Goal: Task Accomplishment & Management: Use online tool/utility

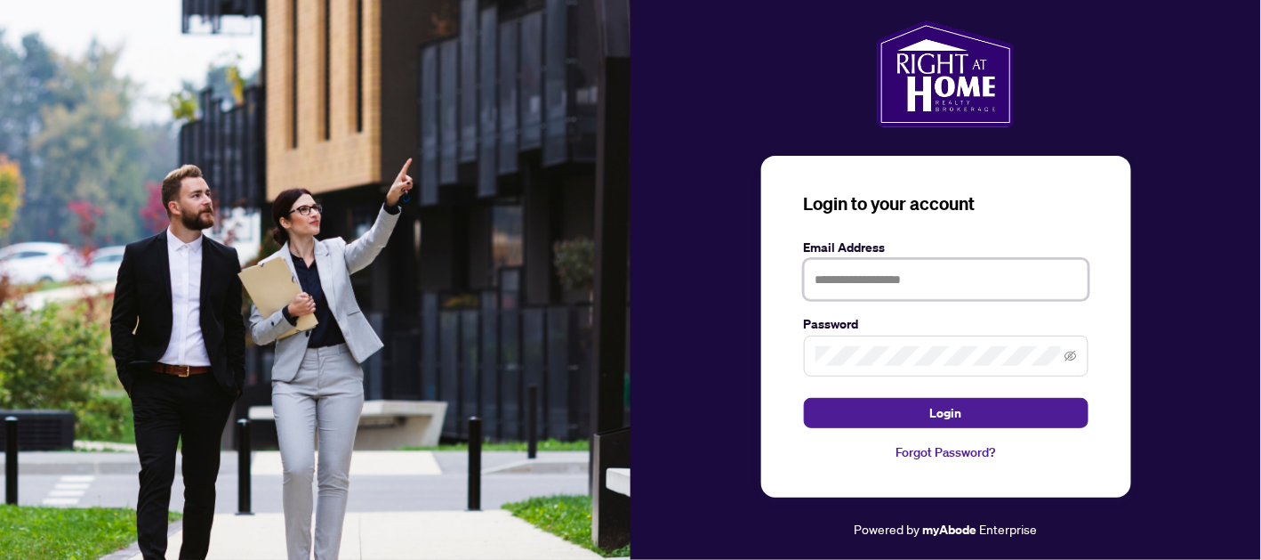
type input "**********"
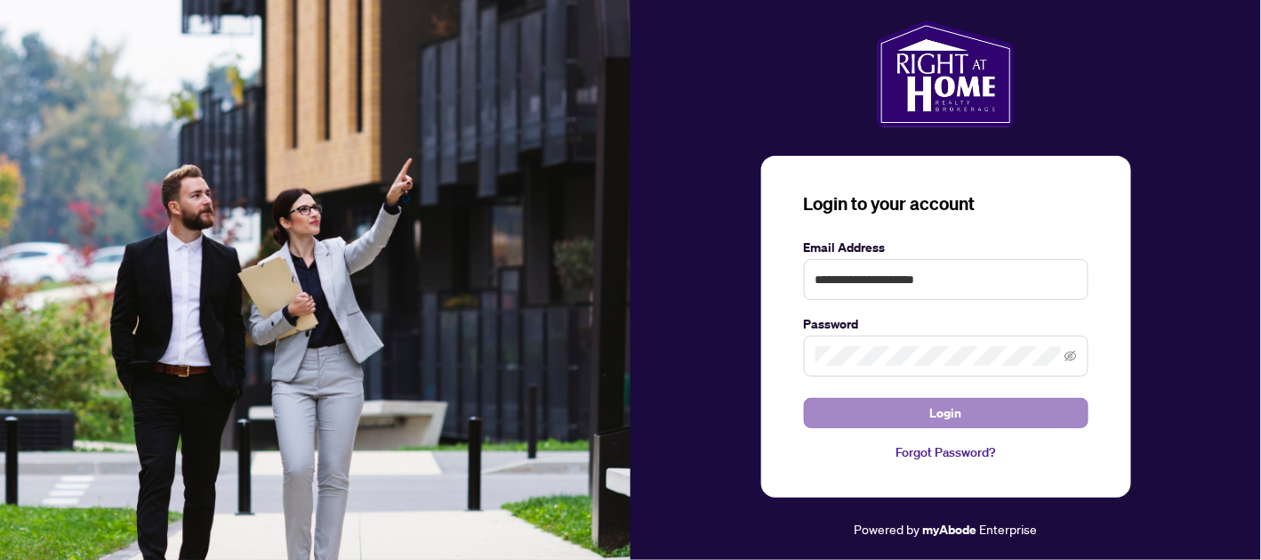
click at [939, 416] on span "Login" at bounding box center [946, 413] width 32 height 28
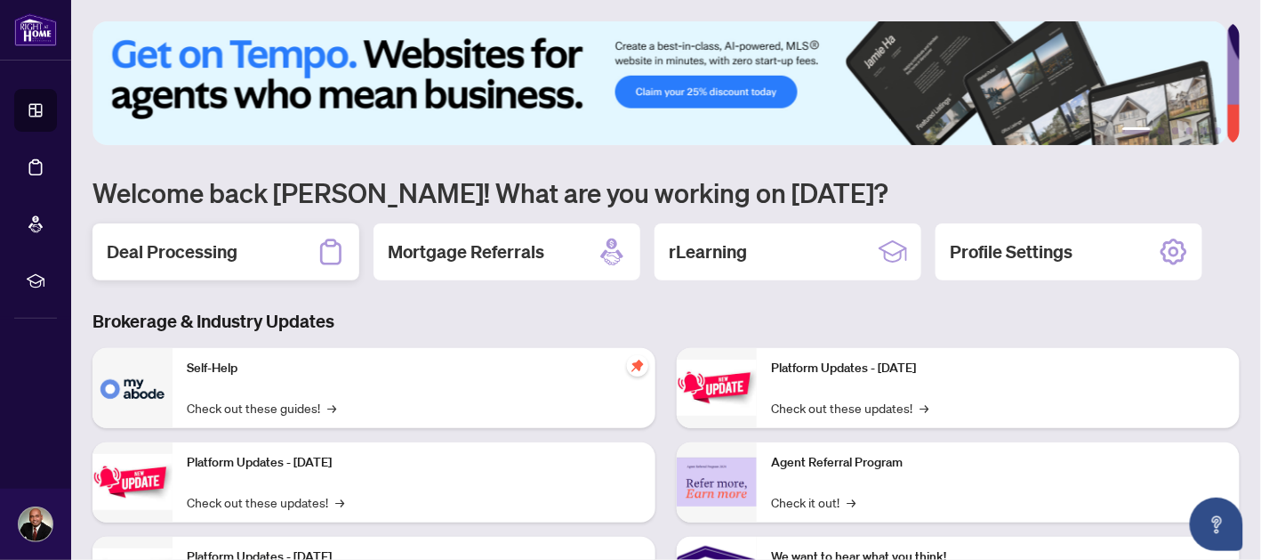
click at [262, 249] on div "Deal Processing" at bounding box center [226, 251] width 267 height 57
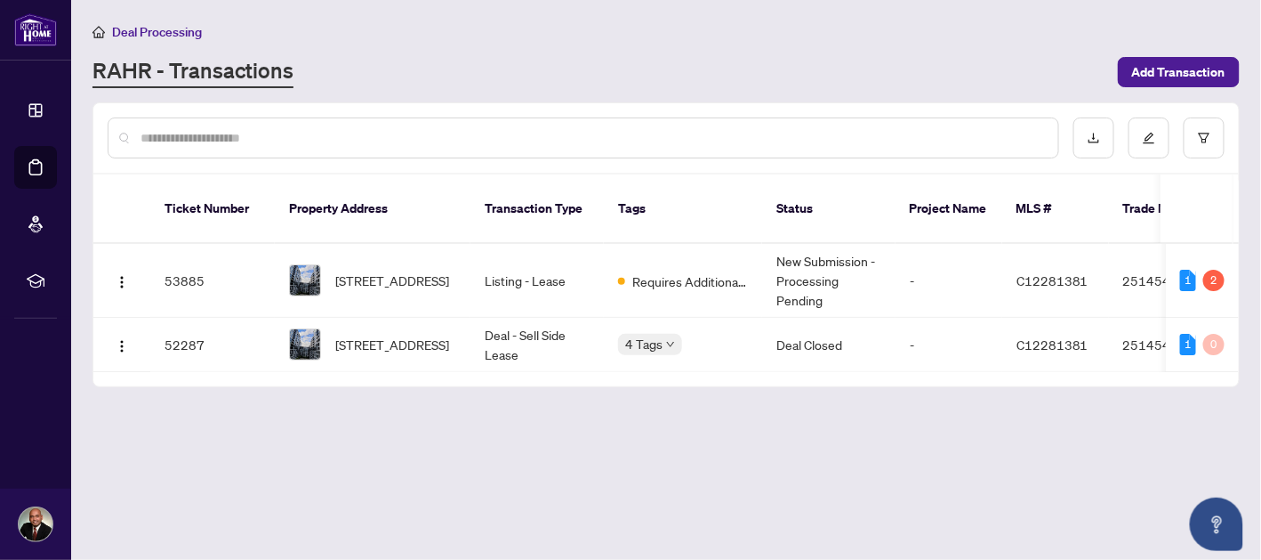
click at [391, 270] on span "[STREET_ADDRESS]" at bounding box center [392, 280] width 114 height 20
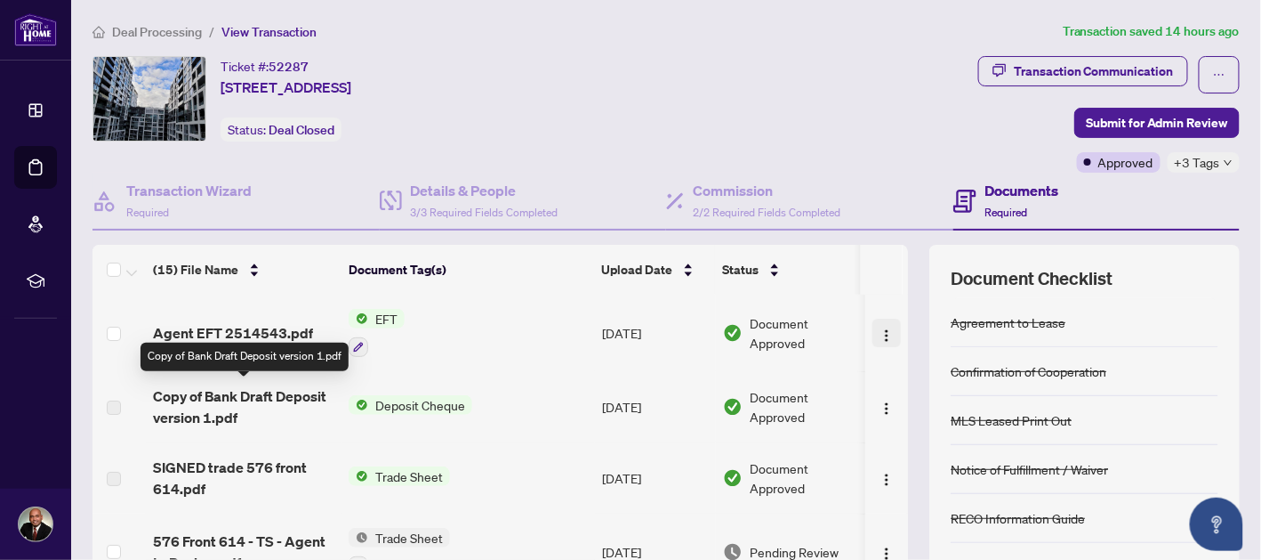
click at [880, 339] on span "button" at bounding box center [887, 333] width 14 height 20
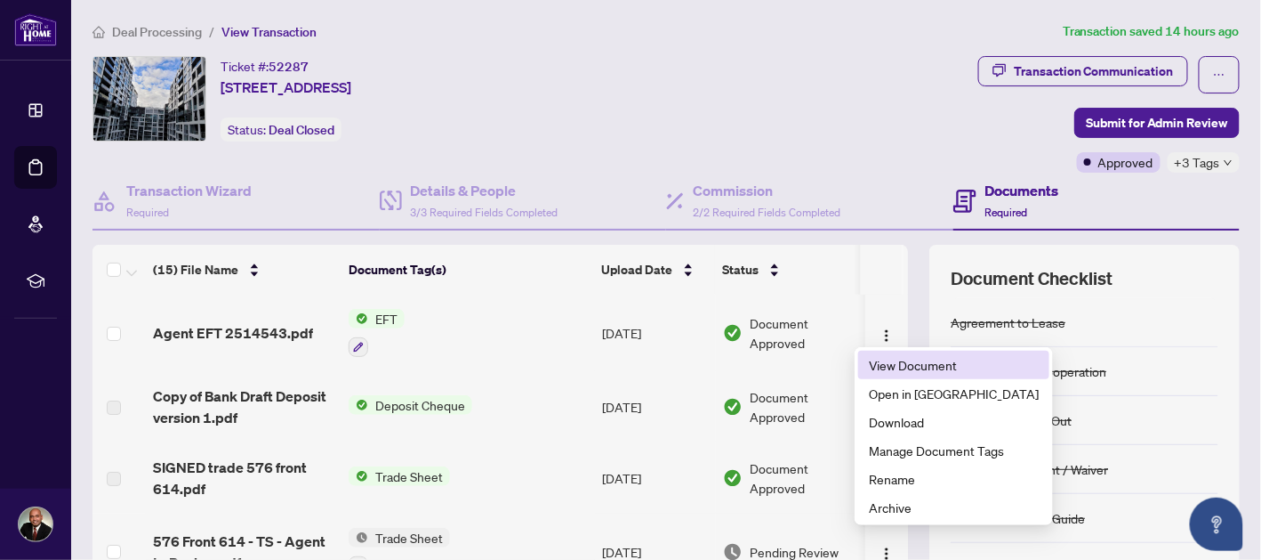
click at [907, 366] on span "View Document" at bounding box center [954, 365] width 170 height 20
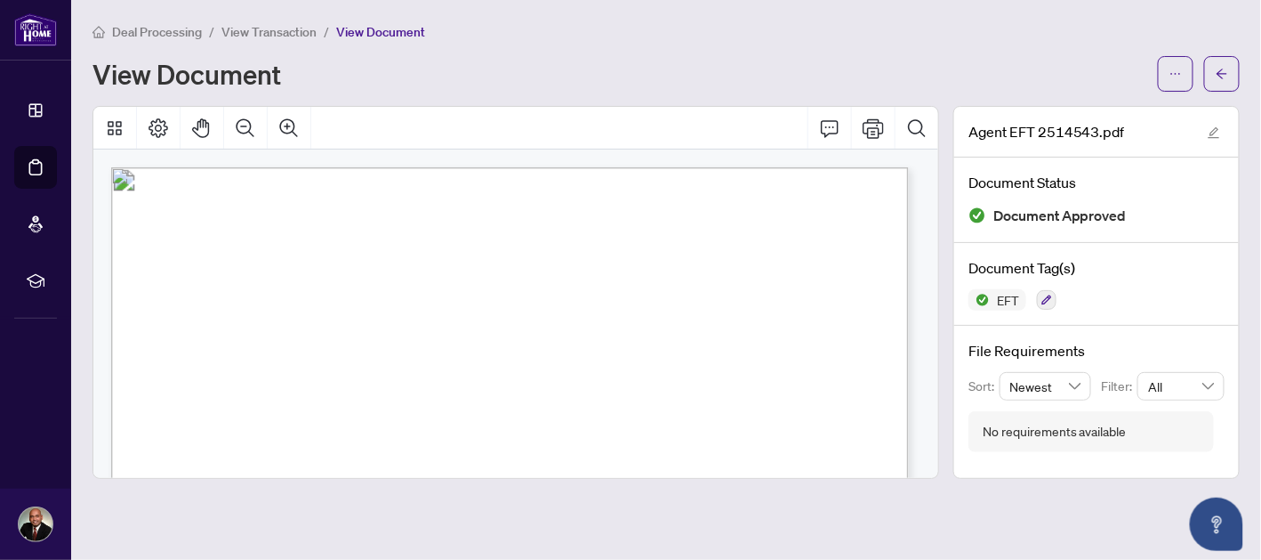
click at [873, 125] on icon "Print" at bounding box center [873, 128] width 21 height 20
